Goal: Browse casually: Explore the website without a specific task or goal

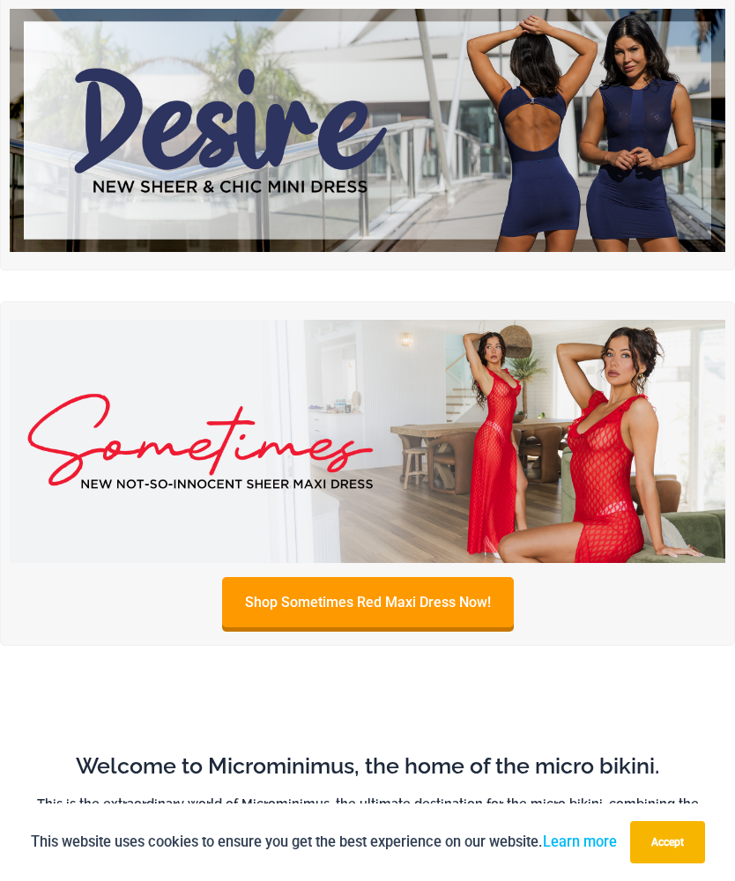
scroll to position [191, 0]
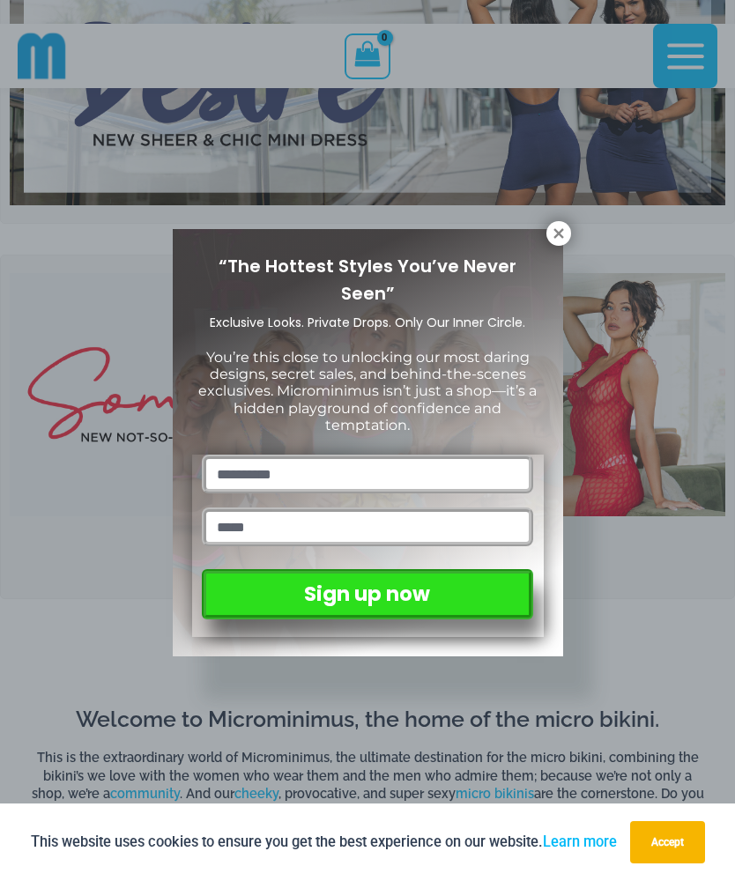
click at [126, 572] on div "“The Hottest Styles You’ve Never Seen” Exclusive Looks. Private Drops. Only Our…" at bounding box center [367, 440] width 735 height 881
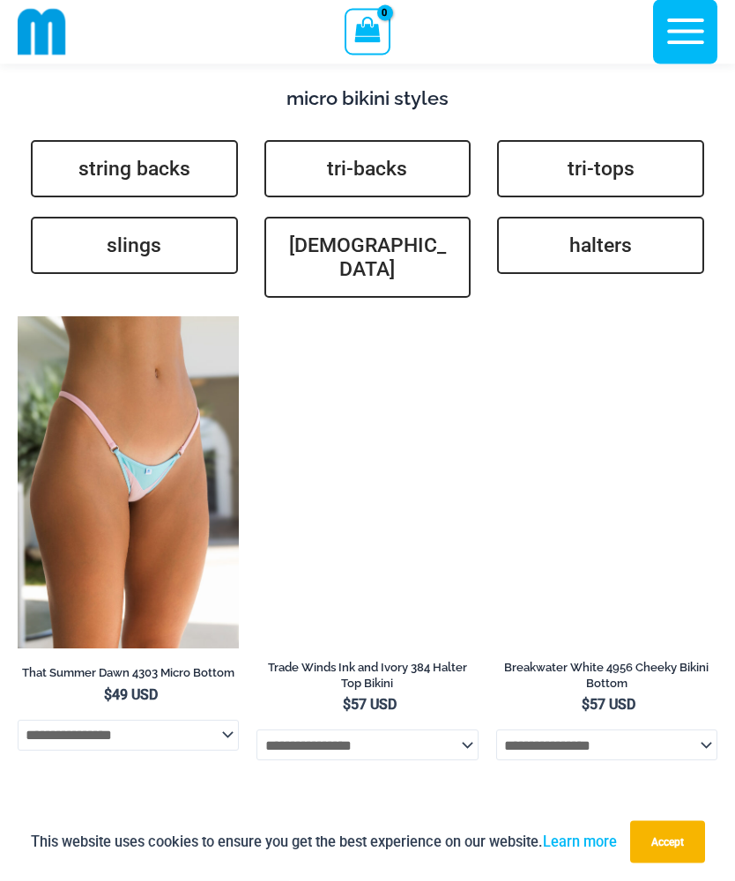
scroll to position [5258, 0]
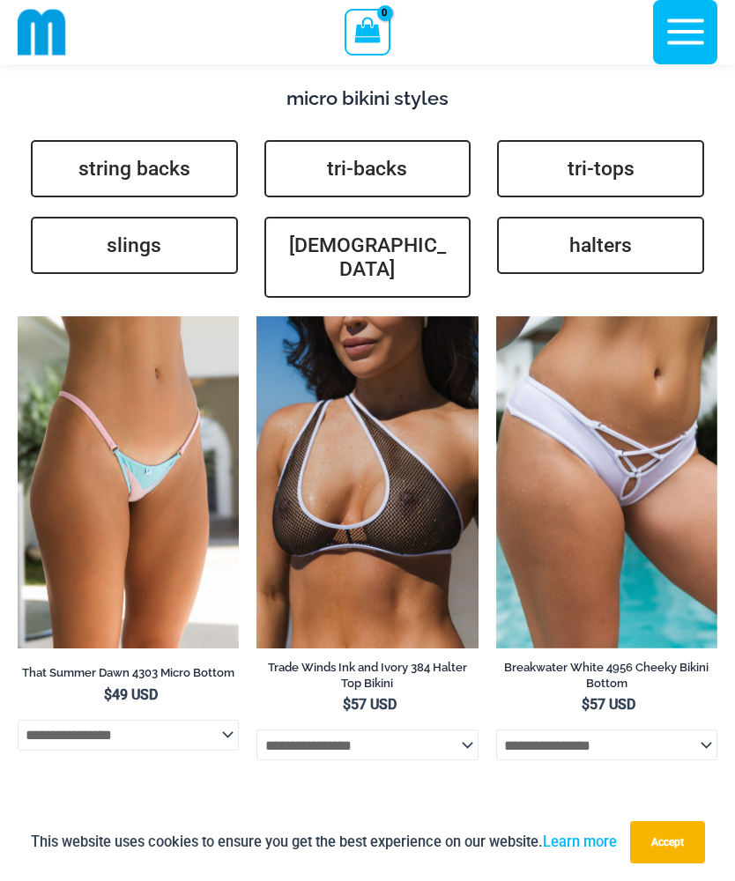
click at [496, 316] on img at bounding box center [496, 316] width 0 height 0
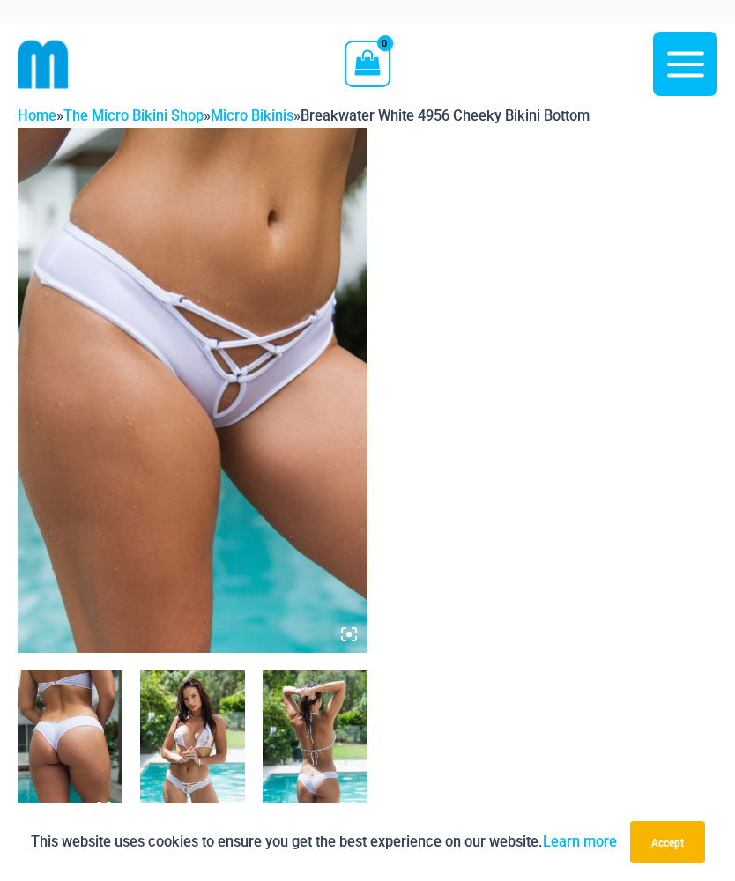
click at [319, 687] on img at bounding box center [314, 748] width 105 height 157
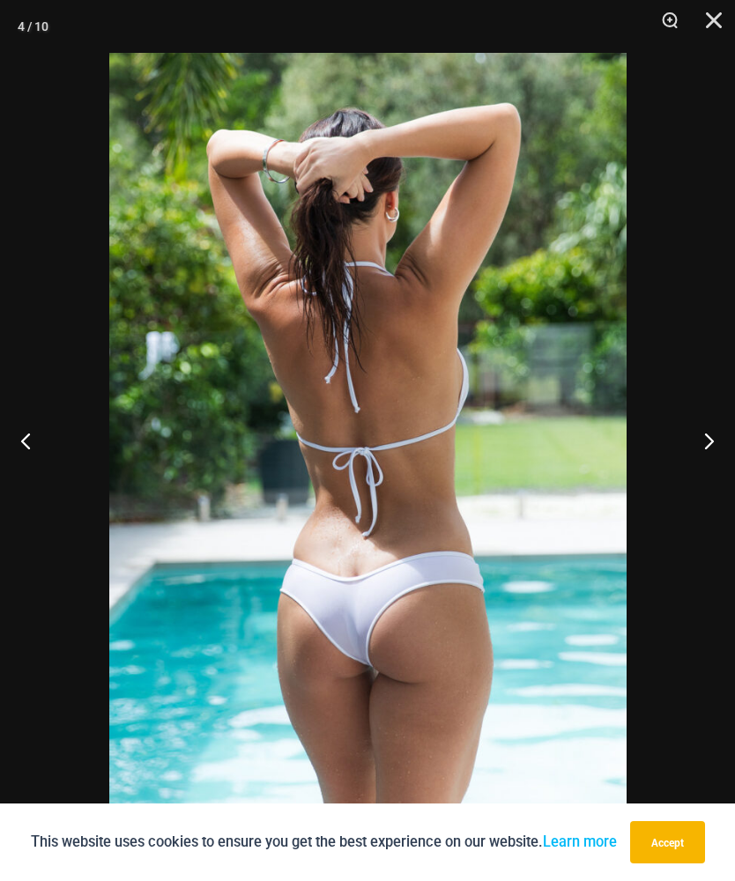
click at [711, 430] on button "Next" at bounding box center [701, 440] width 66 height 88
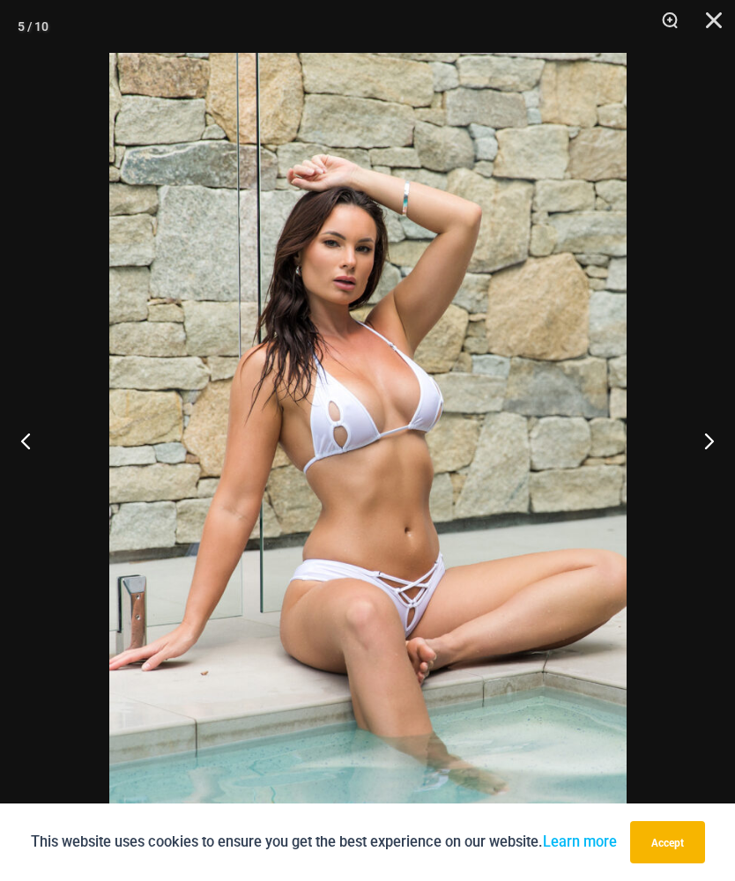
click at [713, 17] on button "Close" at bounding box center [707, 26] width 44 height 53
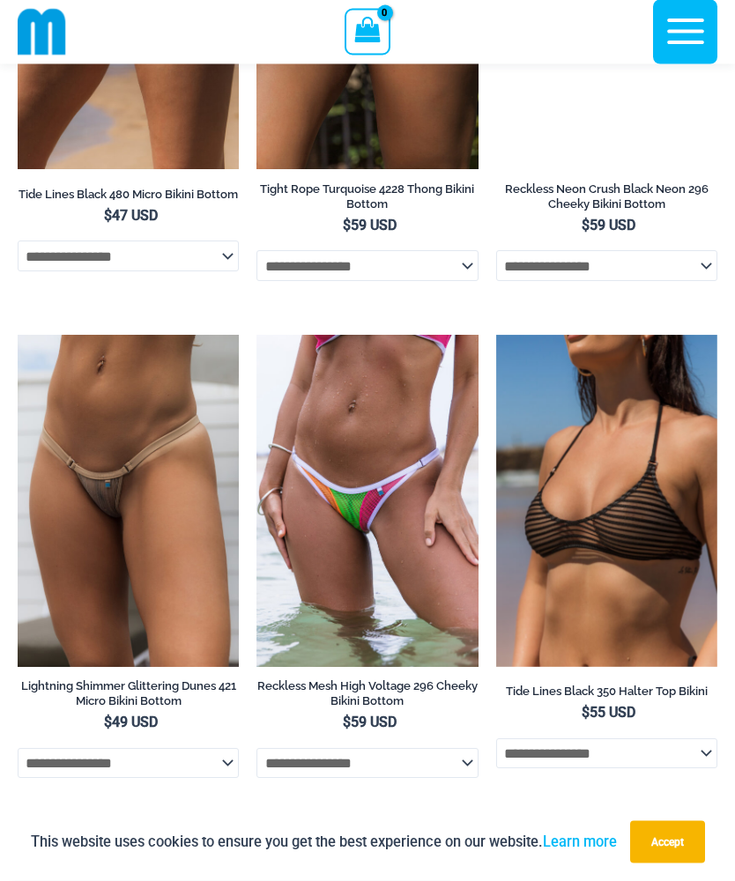
scroll to position [6234, 0]
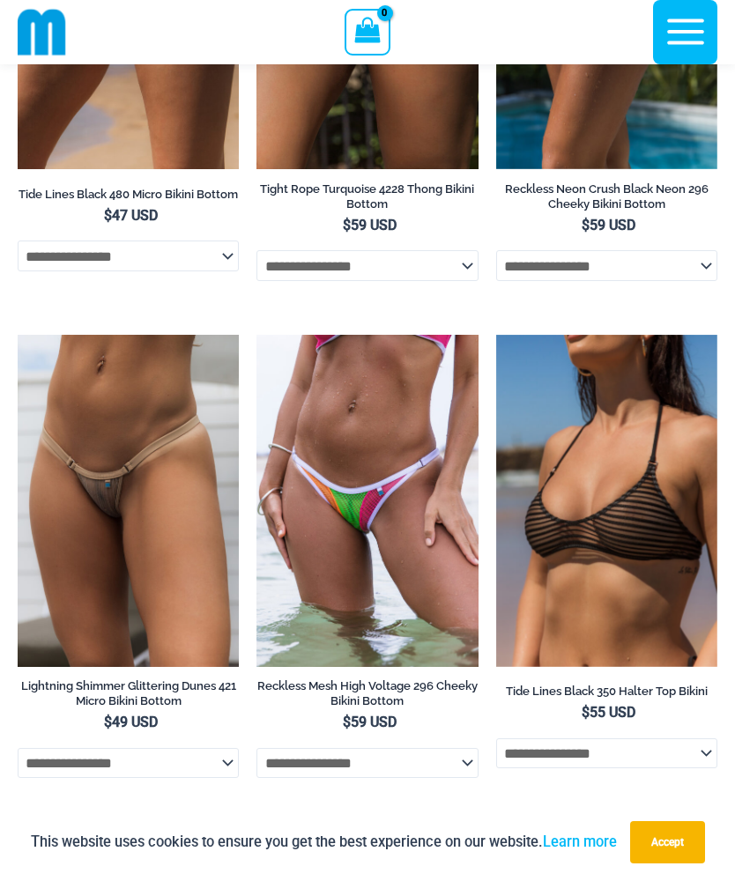
click at [18, 335] on img at bounding box center [18, 335] width 0 height 0
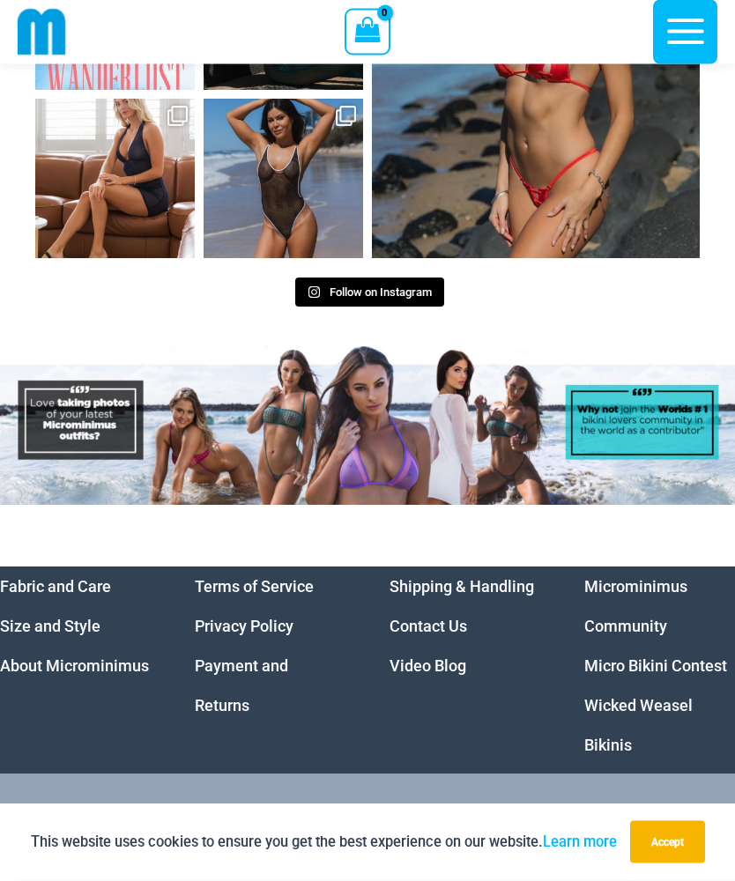
scroll to position [9149, 0]
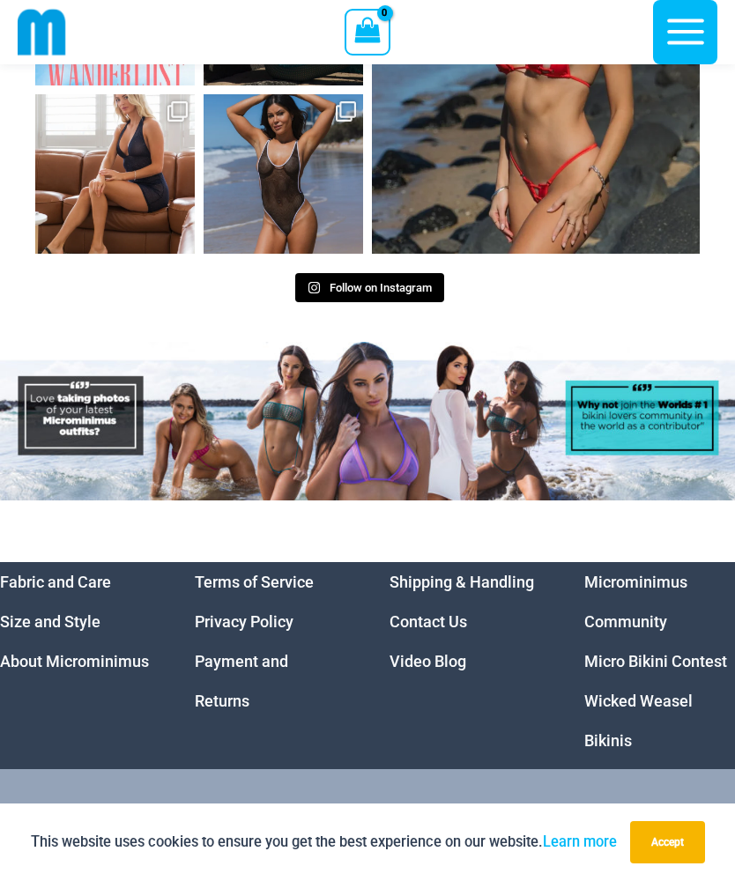
click at [682, 652] on link "Micro Bikini Contest" at bounding box center [655, 661] width 143 height 18
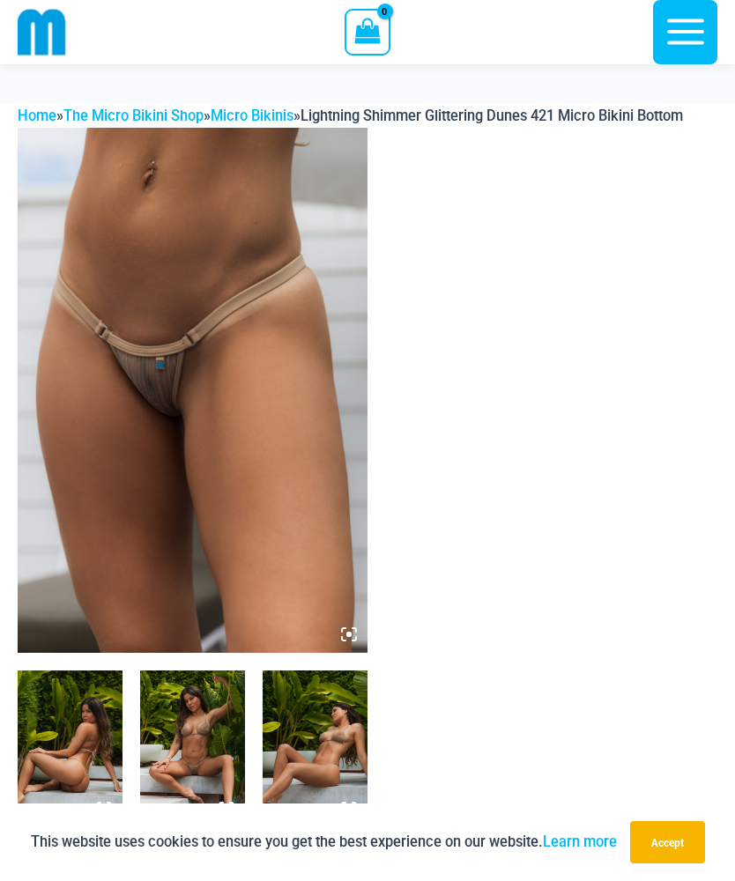
scroll to position [173, 0]
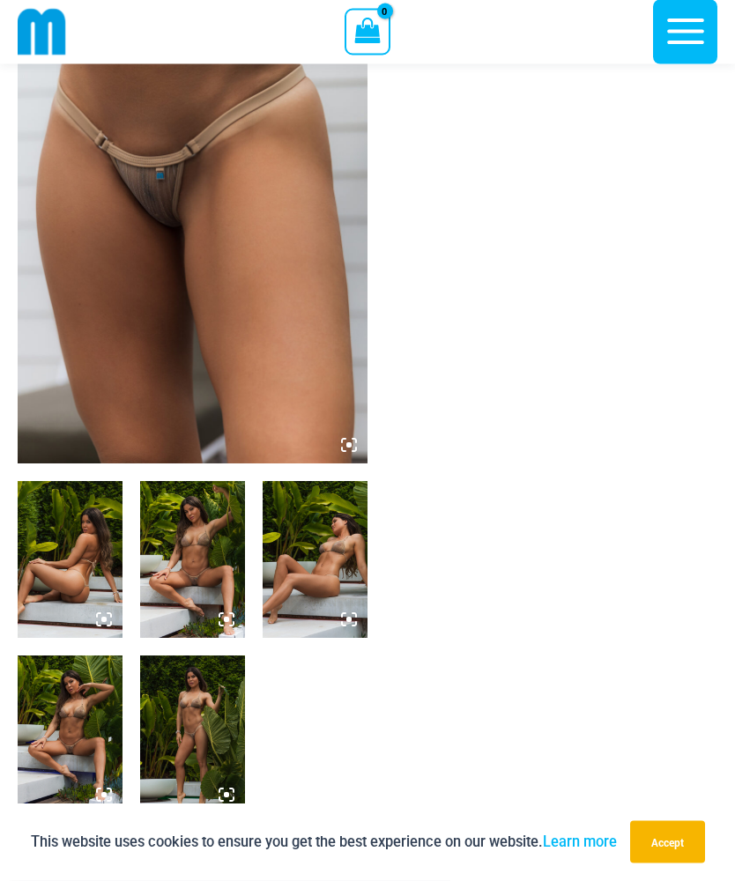
click at [215, 551] on img at bounding box center [192, 560] width 105 height 157
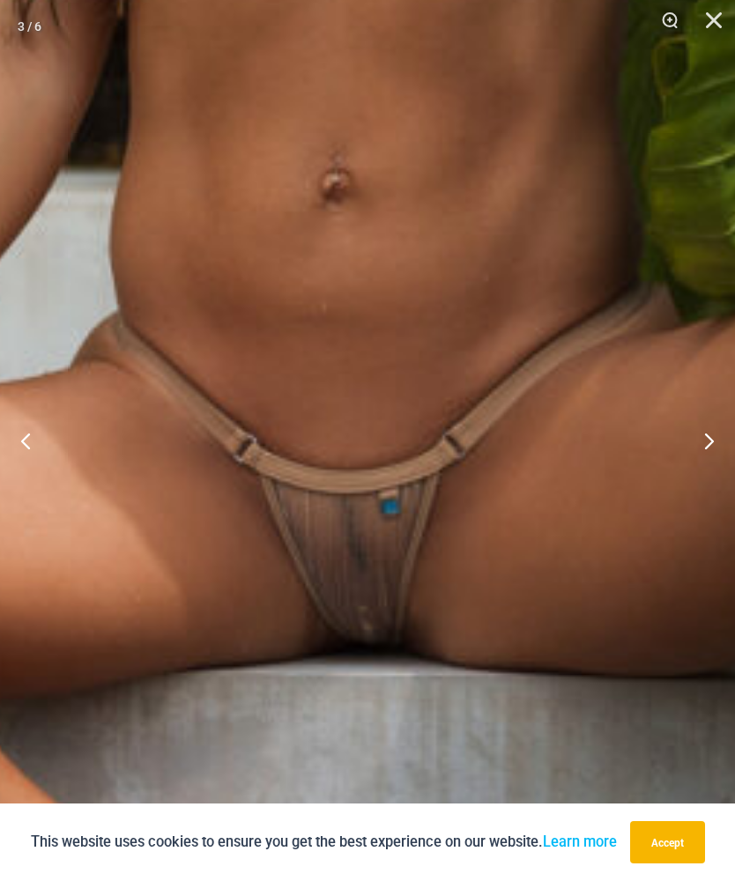
click at [399, 584] on img at bounding box center [324, 150] width 1993 height 2988
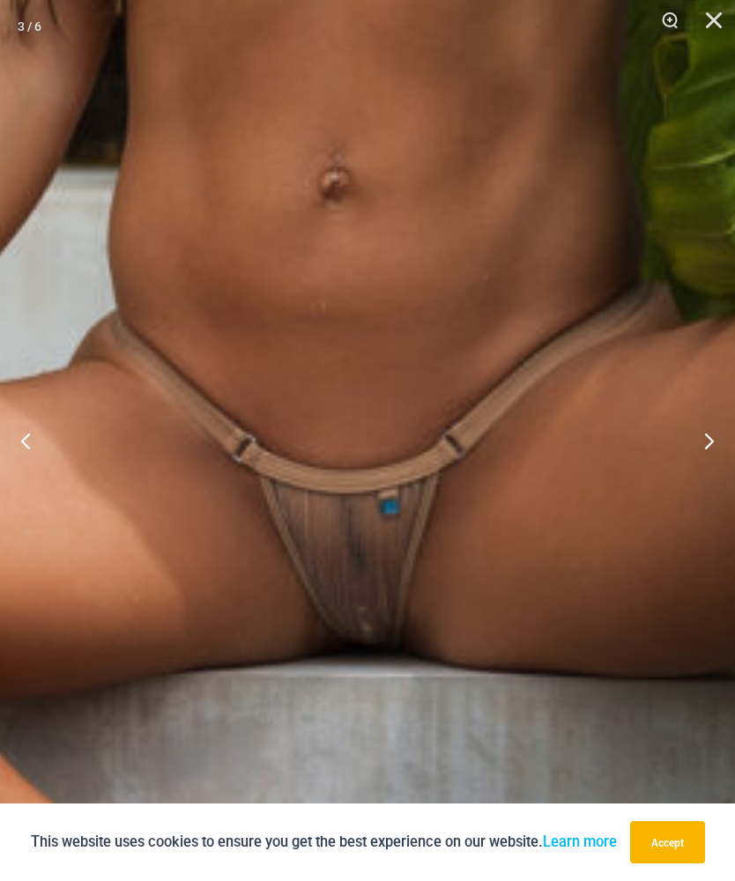
click at [711, 19] on button "Close" at bounding box center [707, 26] width 44 height 53
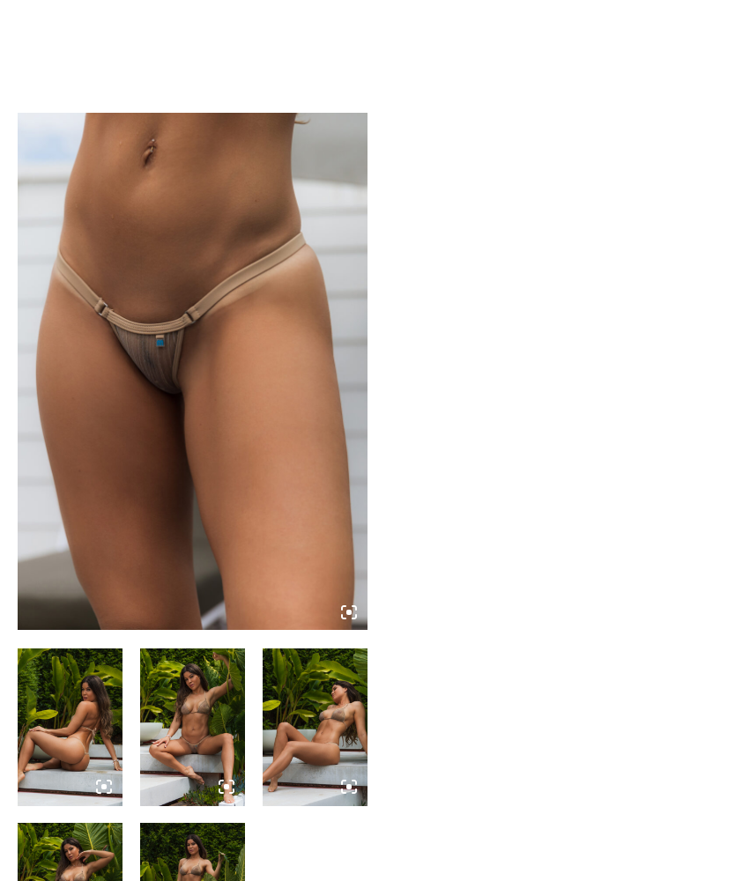
scroll to position [0, 0]
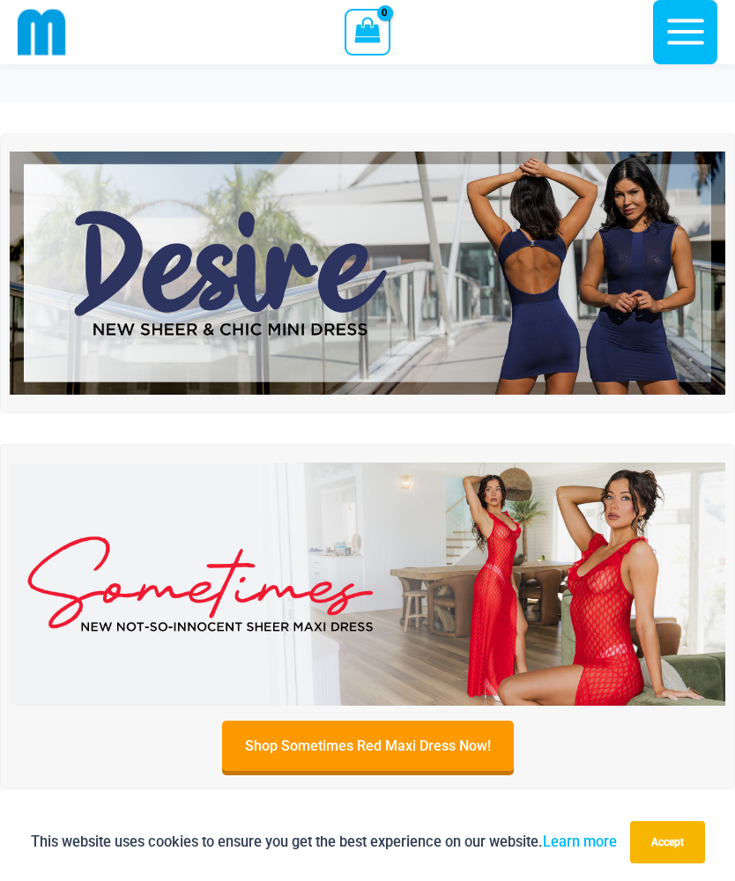
scroll to position [8024, 0]
